Goal: Check status: Check status

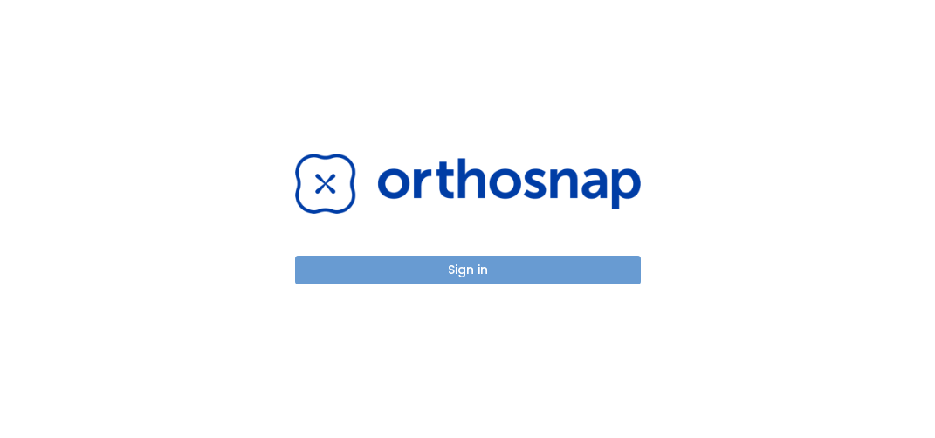
click at [399, 269] on button "Sign in" at bounding box center [468, 270] width 346 height 29
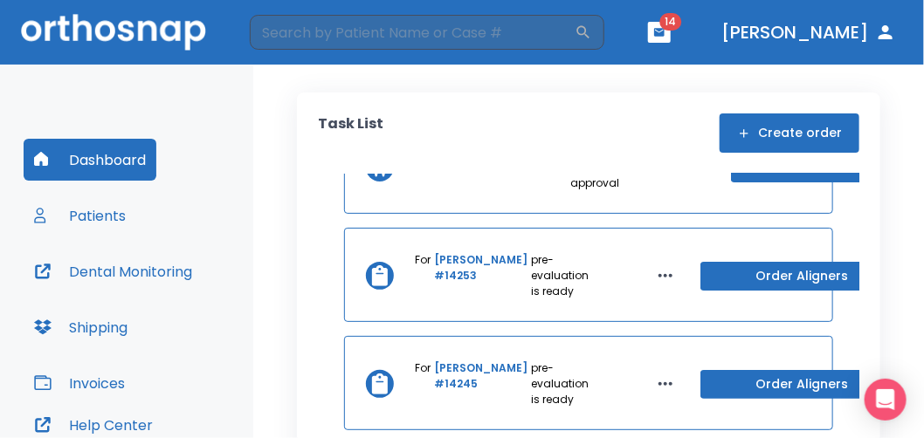
scroll to position [87, 0]
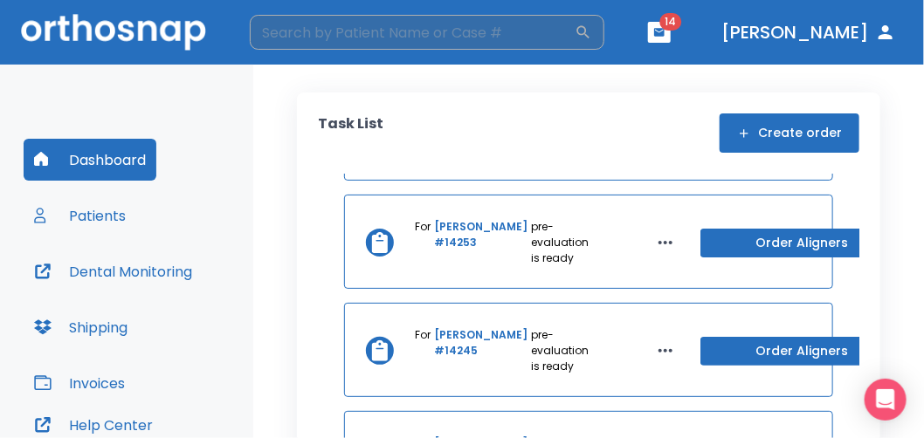
click at [415, 27] on input "search" at bounding box center [412, 32] width 325 height 35
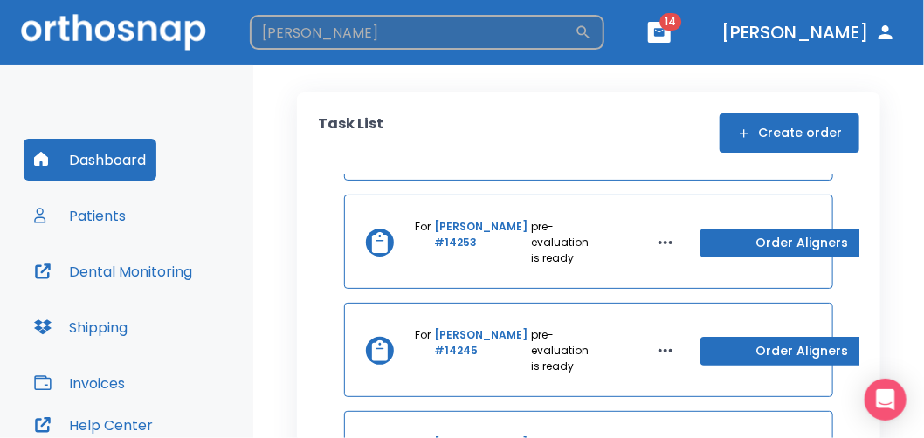
type input "lawhorn"
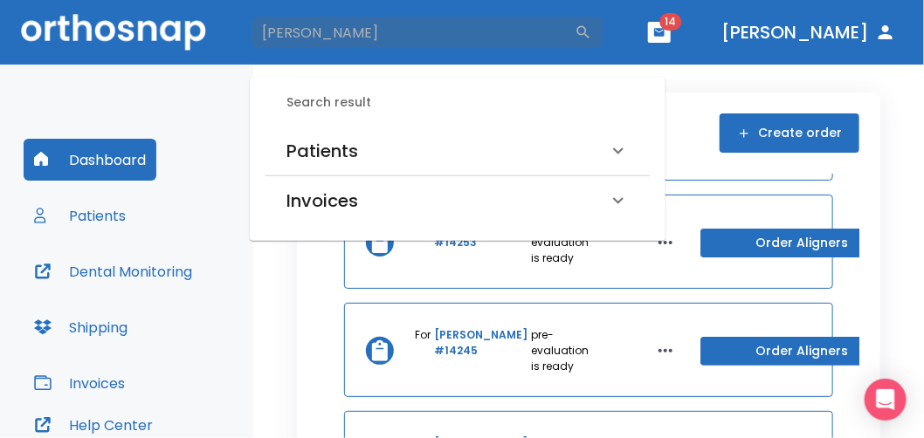
click at [394, 143] on div "Patients" at bounding box center [446, 151] width 321 height 28
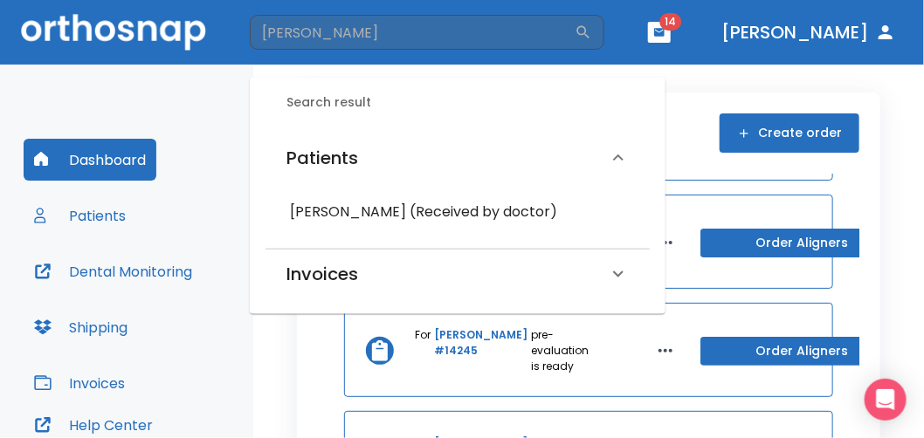
click at [363, 204] on h6 "Dennis Lawhorn (Received by doctor)" at bounding box center [457, 212] width 335 height 24
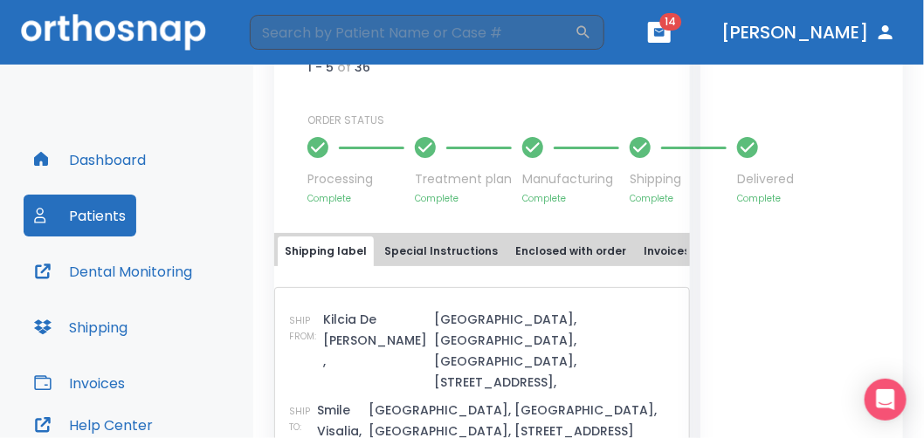
scroll to position [873, 0]
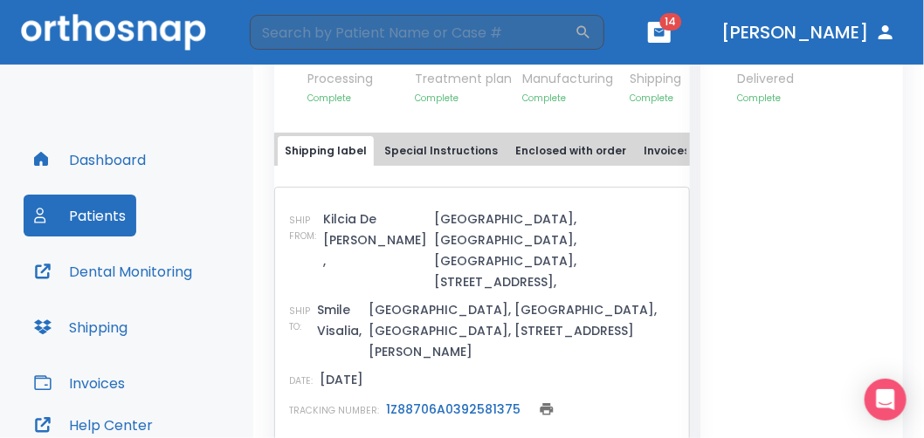
click at [408, 401] on link "1Z88706A0392581375" at bounding box center [453, 409] width 134 height 17
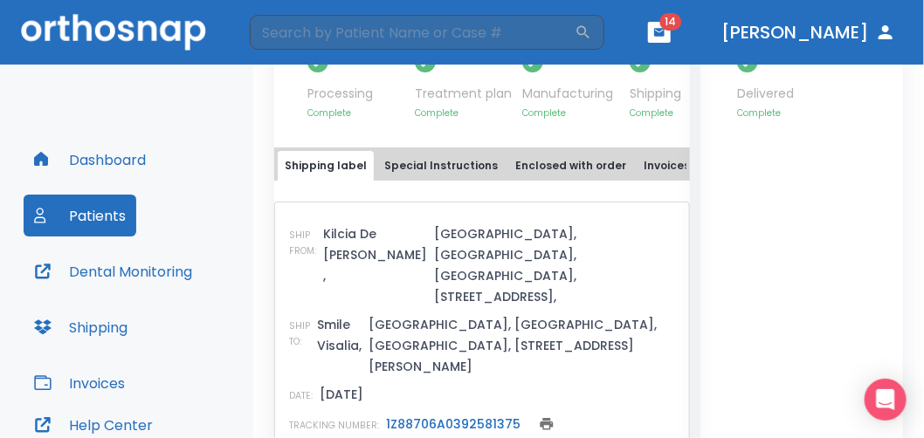
scroll to position [891, 0]
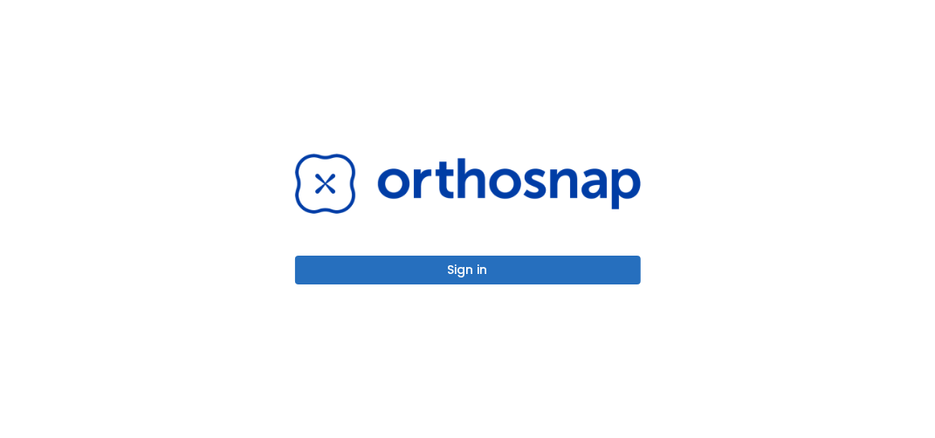
click at [445, 287] on div "Sign in" at bounding box center [468, 219] width 388 height 438
click at [452, 255] on div "Sign in" at bounding box center [468, 219] width 346 height 131
click at [453, 273] on button "Sign in" at bounding box center [468, 270] width 346 height 29
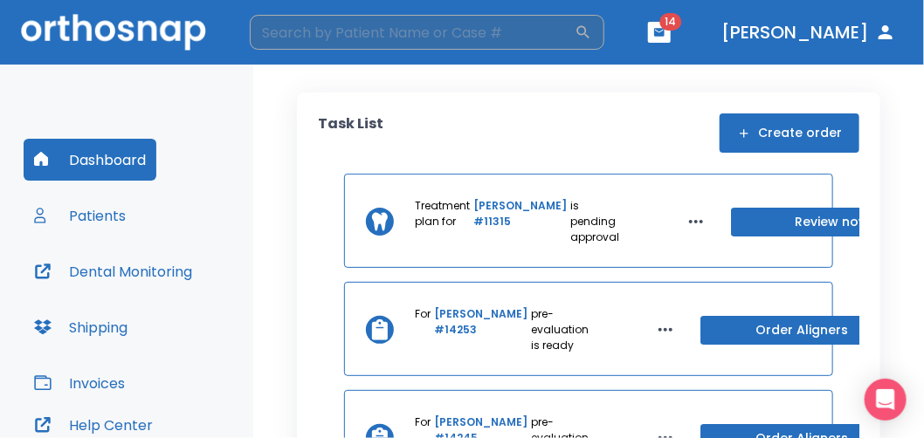
click at [333, 44] on input "search" at bounding box center [412, 32] width 325 height 35
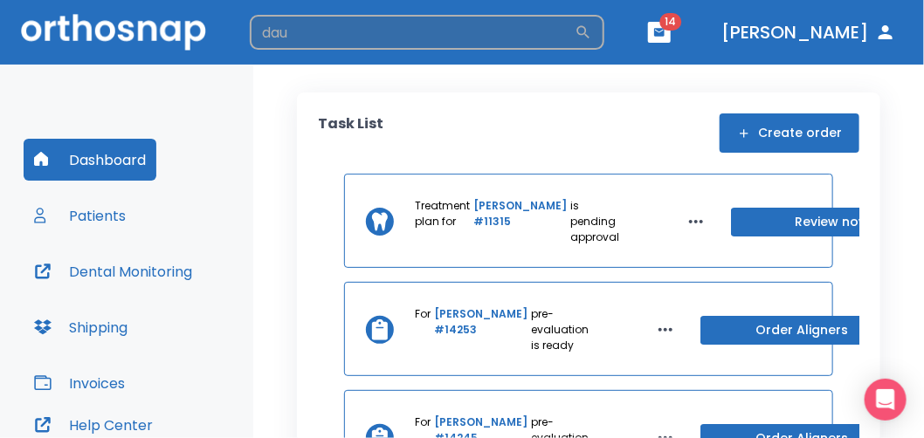
type input "dau"
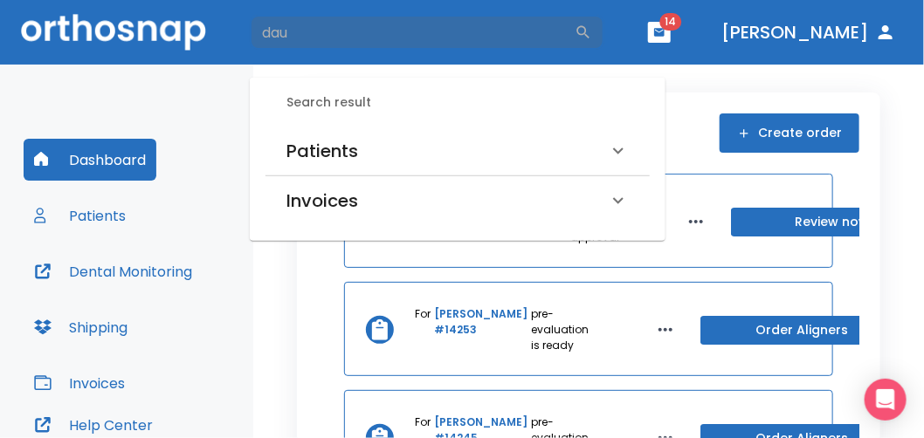
click at [342, 150] on h6 "Patients" at bounding box center [322, 151] width 72 height 28
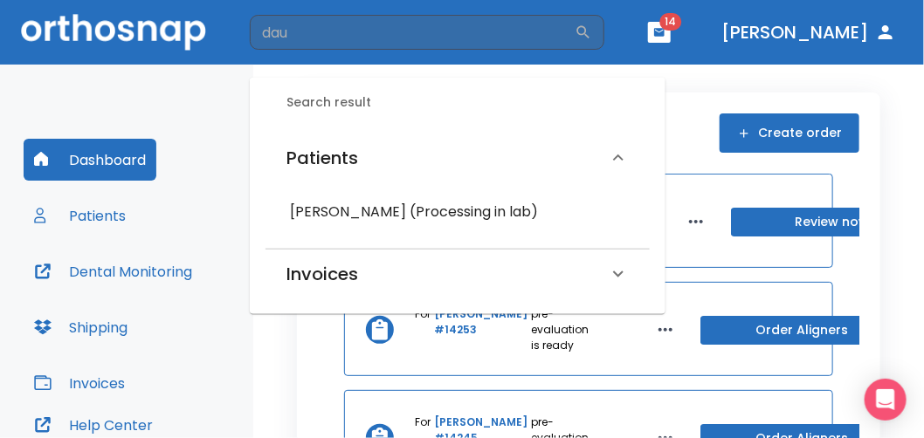
click at [324, 216] on h6 "Jacklyn Dau (Processing in lab)" at bounding box center [457, 212] width 335 height 24
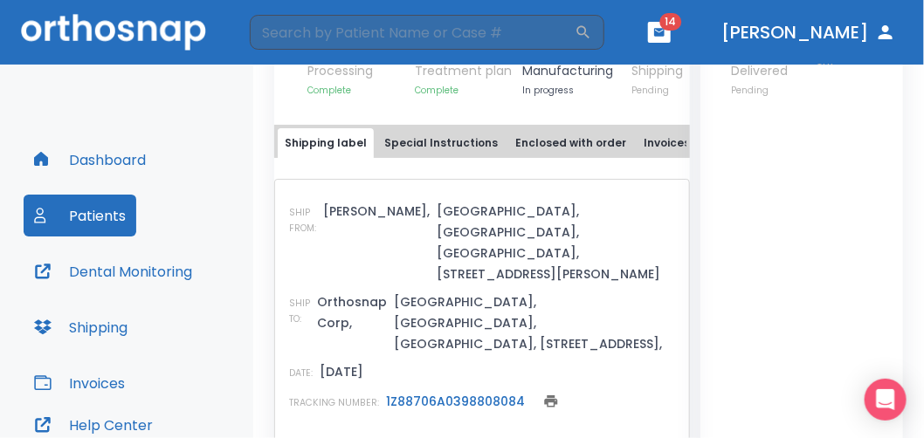
scroll to position [766, 0]
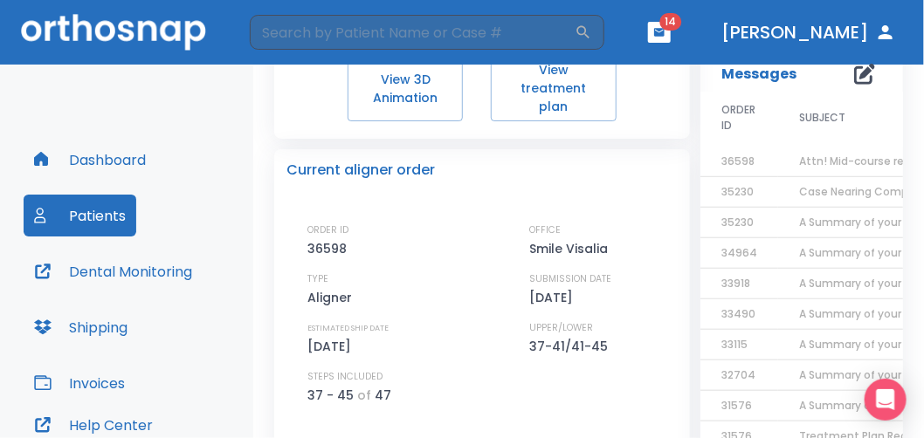
scroll to position [679, 0]
